Goal: Transaction & Acquisition: Subscribe to service/newsletter

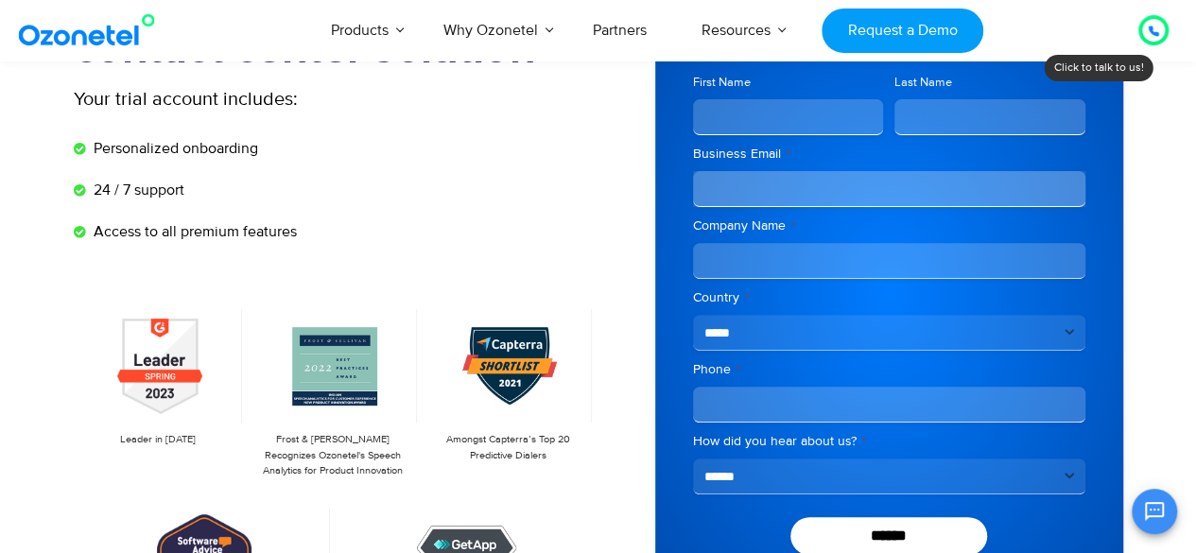
scroll to position [231, 0]
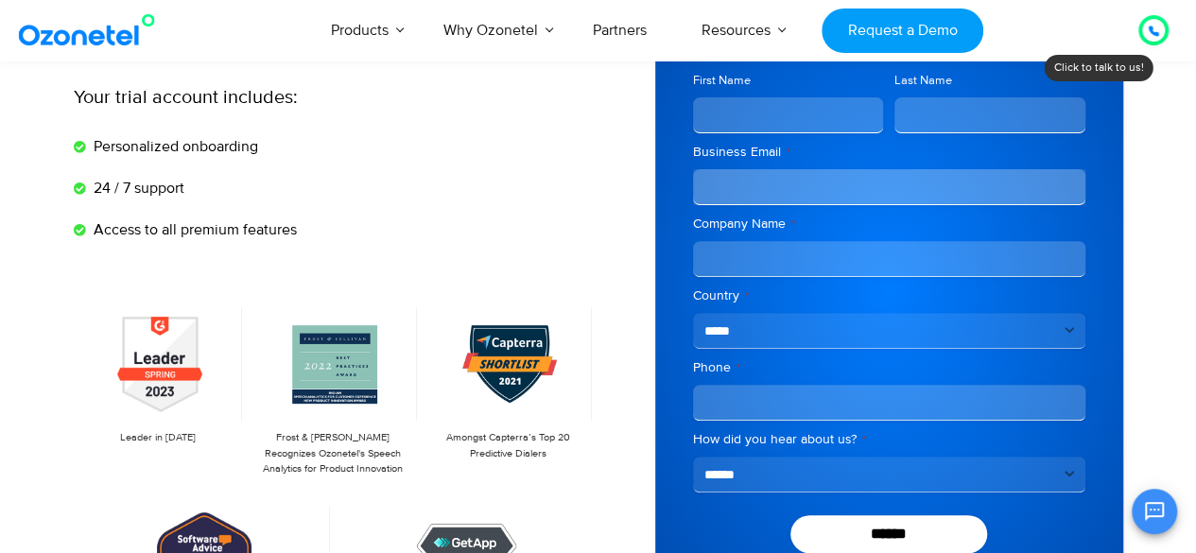
click at [748, 455] on div "**********" at bounding box center [889, 461] width 392 height 62
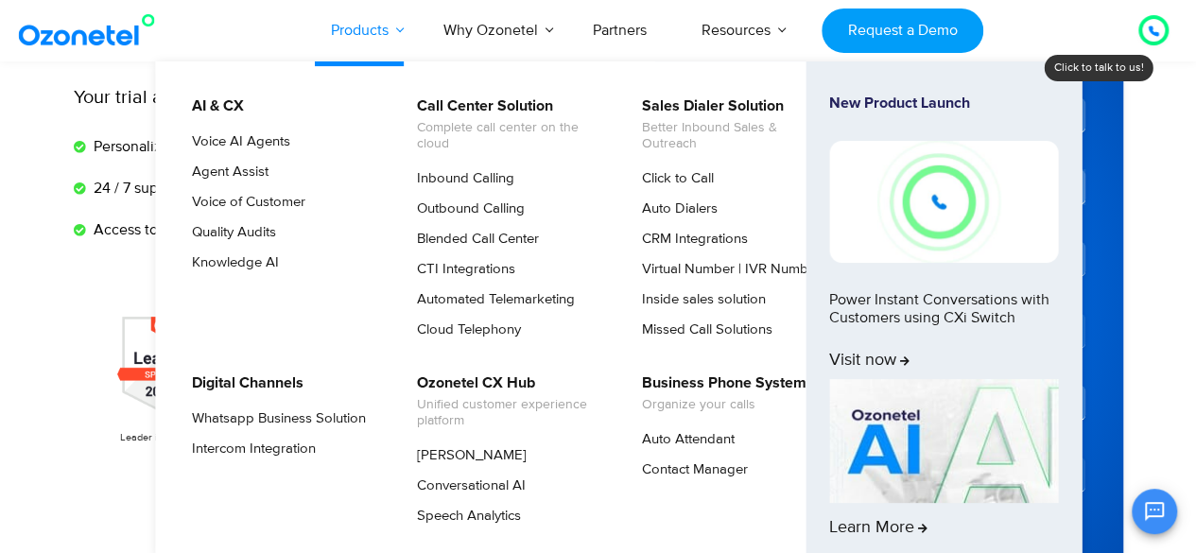
click at [378, 35] on link "Products" at bounding box center [359, 30] width 113 height 62
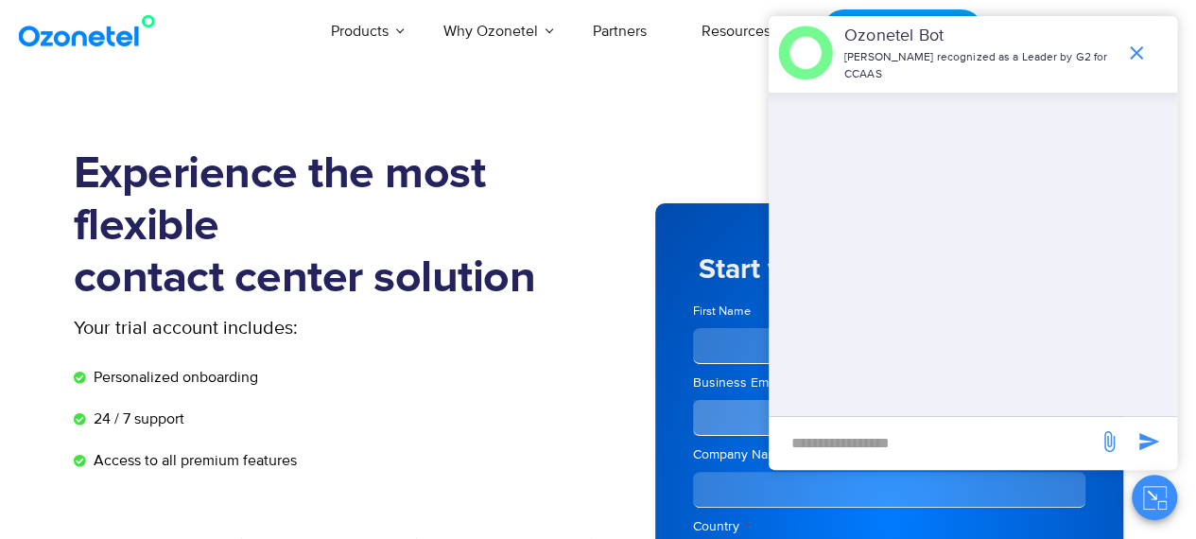
click at [455, 181] on h1 "Experience the most flexible contact center solution" at bounding box center [336, 226] width 525 height 156
